Goal: Information Seeking & Learning: Learn about a topic

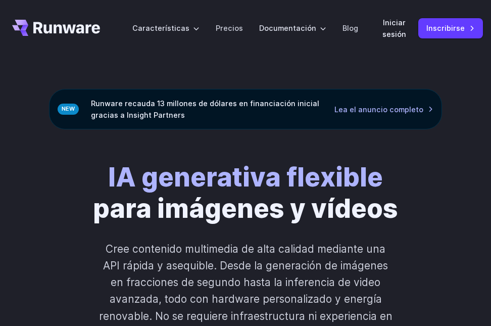
click at [453, 158] on div "IA generativa flexible para imágenes y vídeos Cree contenido multimedia de alta…" at bounding box center [245, 269] width 491 height 280
click at [232, 31] on font "Precios" at bounding box center [229, 28] width 27 height 9
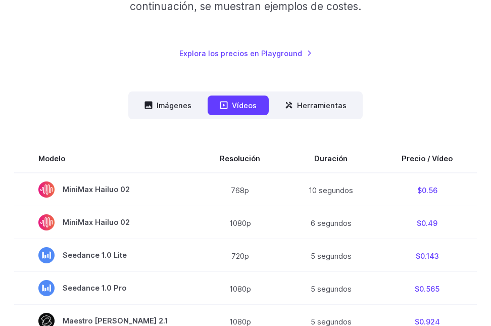
scroll to position [253, 0]
click at [186, 100] on font "Imágenes" at bounding box center [174, 105] width 35 height 12
click at [174, 104] on font "Imágenes" at bounding box center [174, 105] width 35 height 9
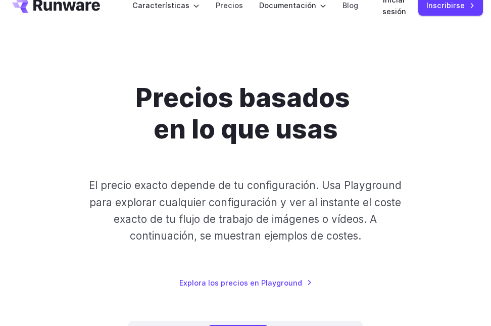
scroll to position [0, 0]
